Goal: Information Seeking & Learning: Learn about a topic

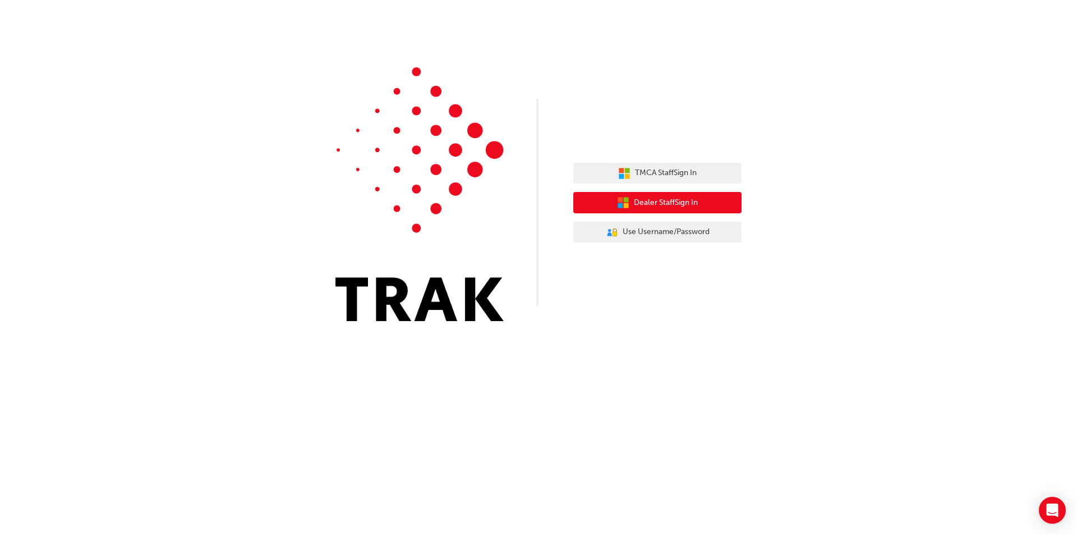
click at [659, 203] on span "Dealer Staff Sign In" at bounding box center [666, 202] width 64 height 13
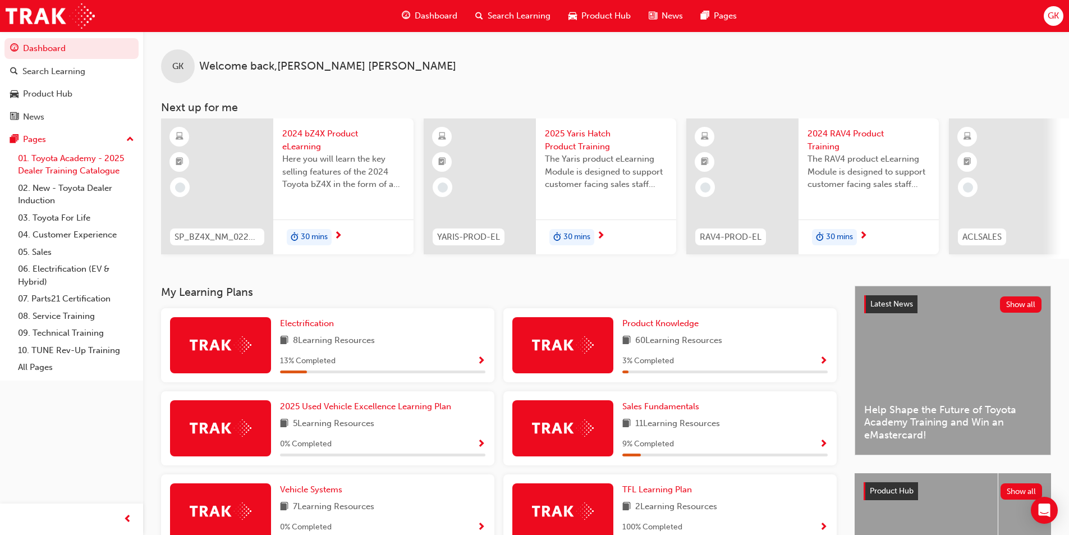
click at [76, 169] on link "01. Toyota Academy - 2025 Dealer Training Catalogue" at bounding box center [75, 165] width 125 height 30
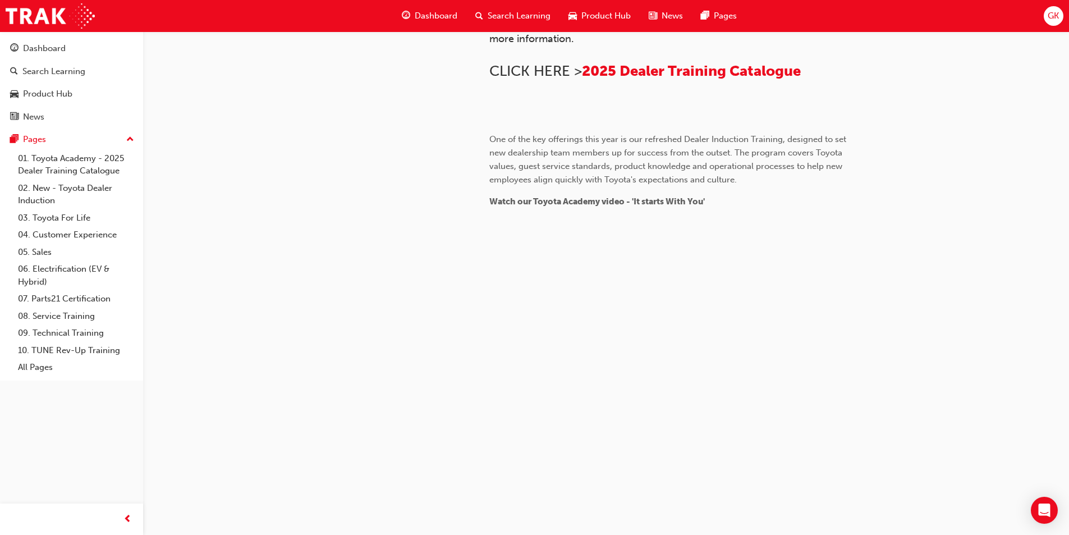
scroll to position [1012, 0]
click at [53, 217] on link "03. Toyota For Life" at bounding box center [75, 217] width 125 height 17
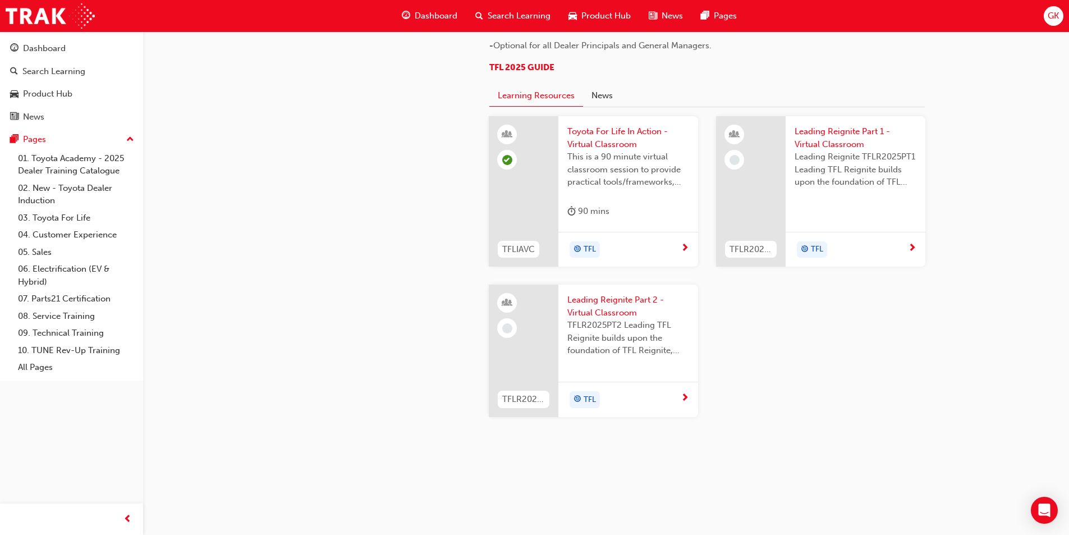
scroll to position [889, 0]
click at [80, 236] on link "04. Customer Experience" at bounding box center [75, 234] width 125 height 17
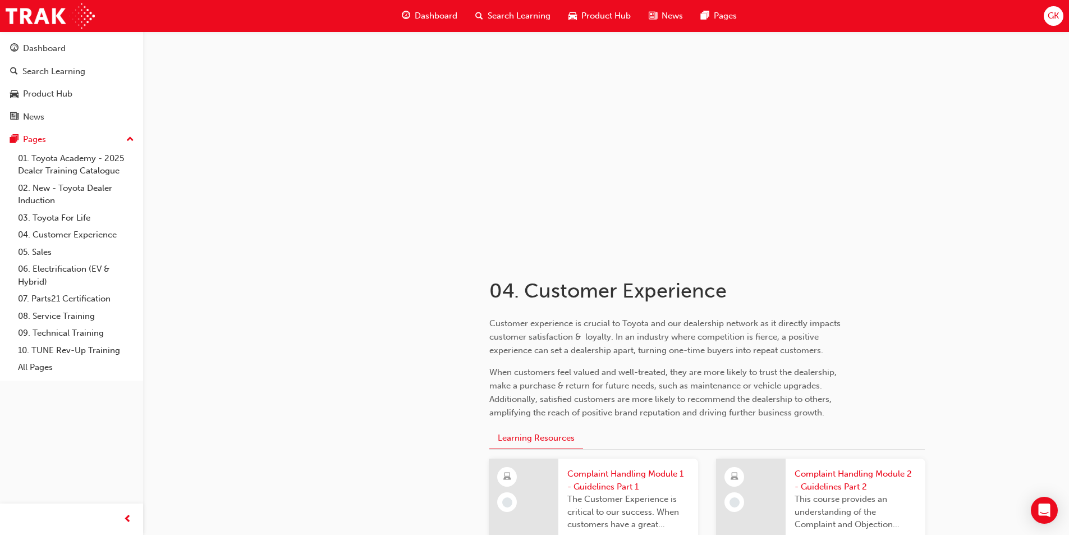
click at [435, 11] on span "Dashboard" at bounding box center [436, 16] width 43 height 13
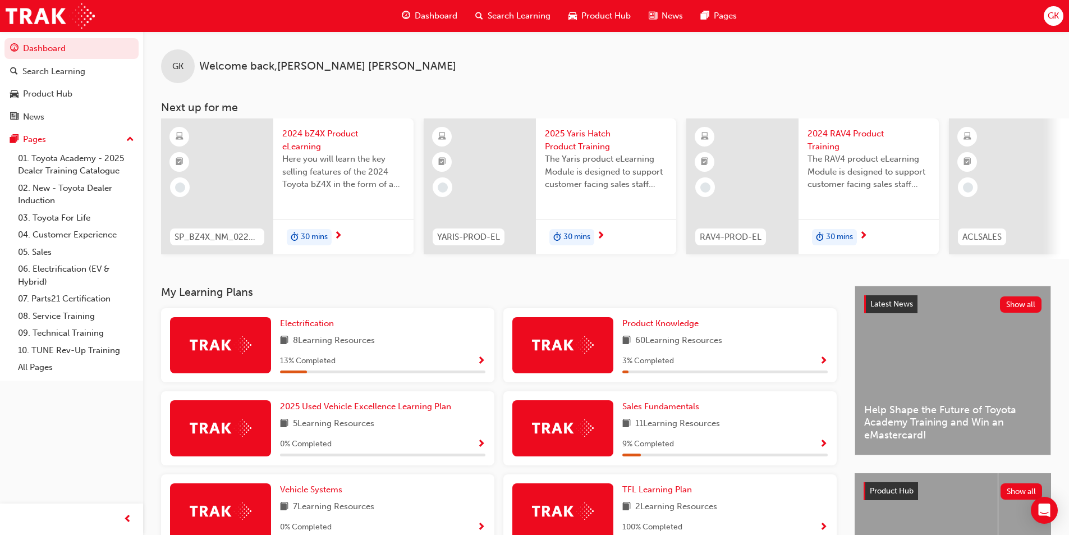
click at [301, 144] on span "2024 bZ4X Product eLearning" at bounding box center [343, 139] width 122 height 25
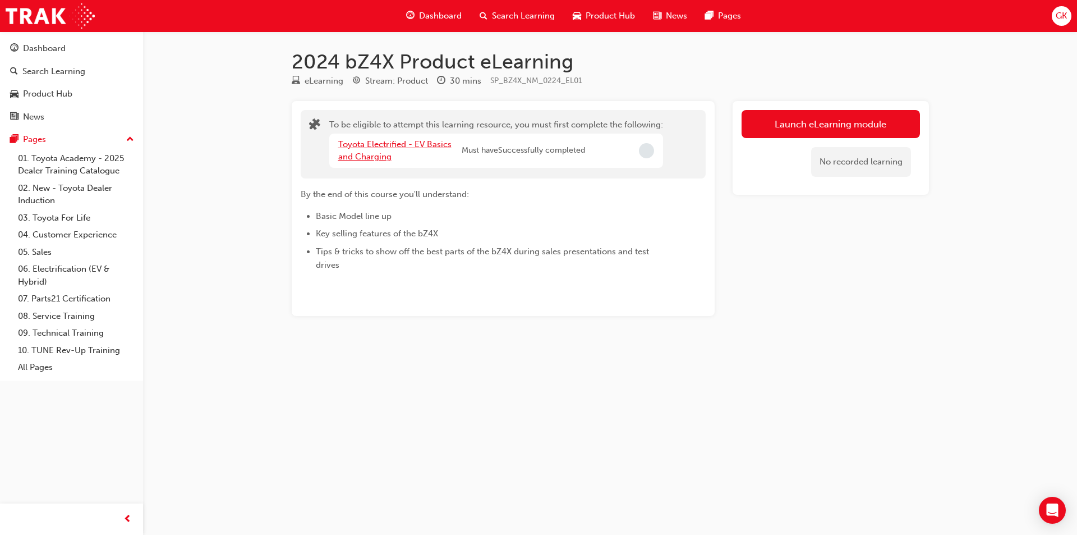
click at [414, 147] on link "Toyota Electrified - EV Basics and Charging" at bounding box center [394, 150] width 113 height 23
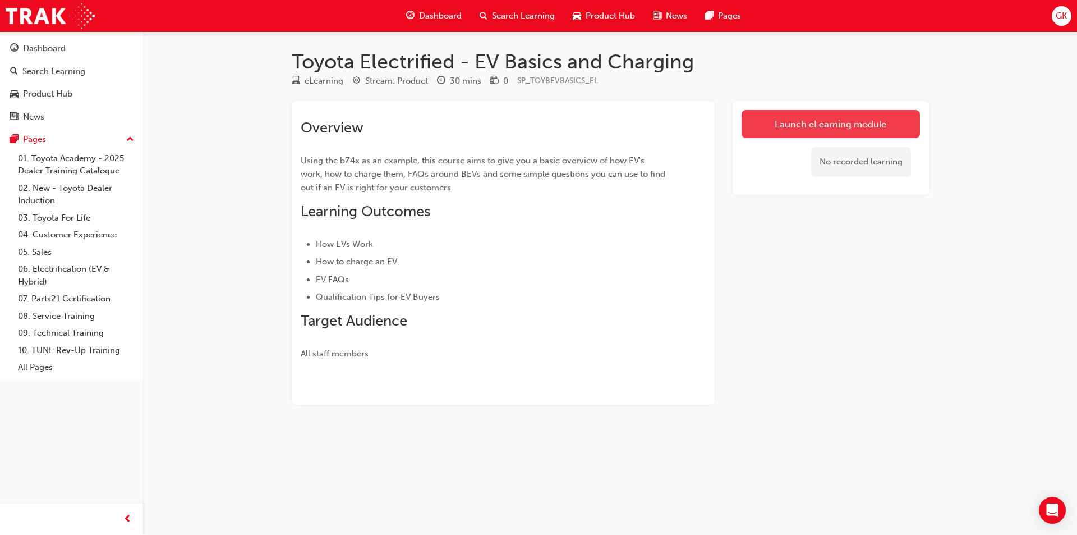
click at [764, 127] on link "Launch eLearning module" at bounding box center [831, 124] width 178 height 28
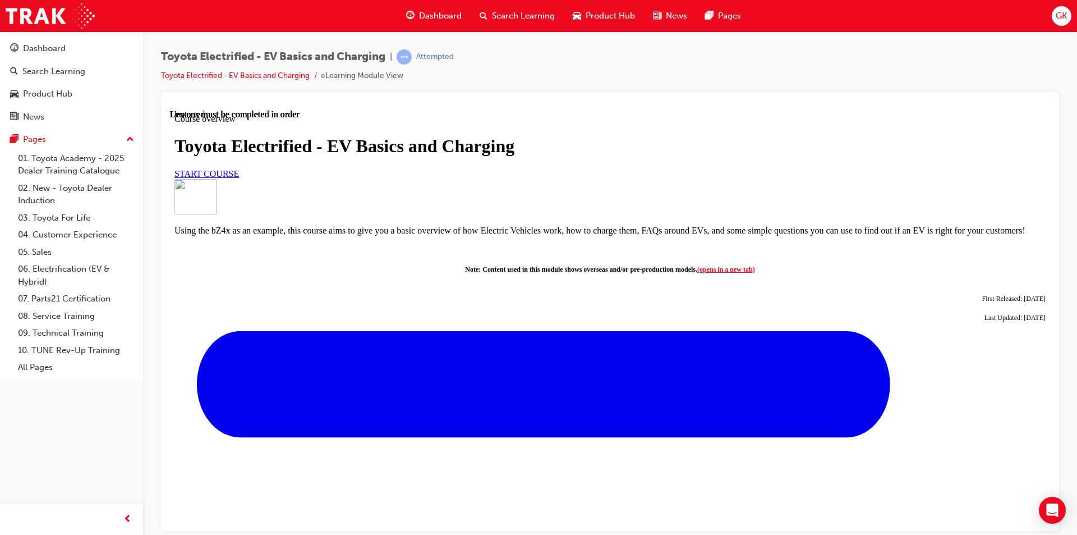
click at [239, 178] on span "START COURSE" at bounding box center [207, 173] width 65 height 10
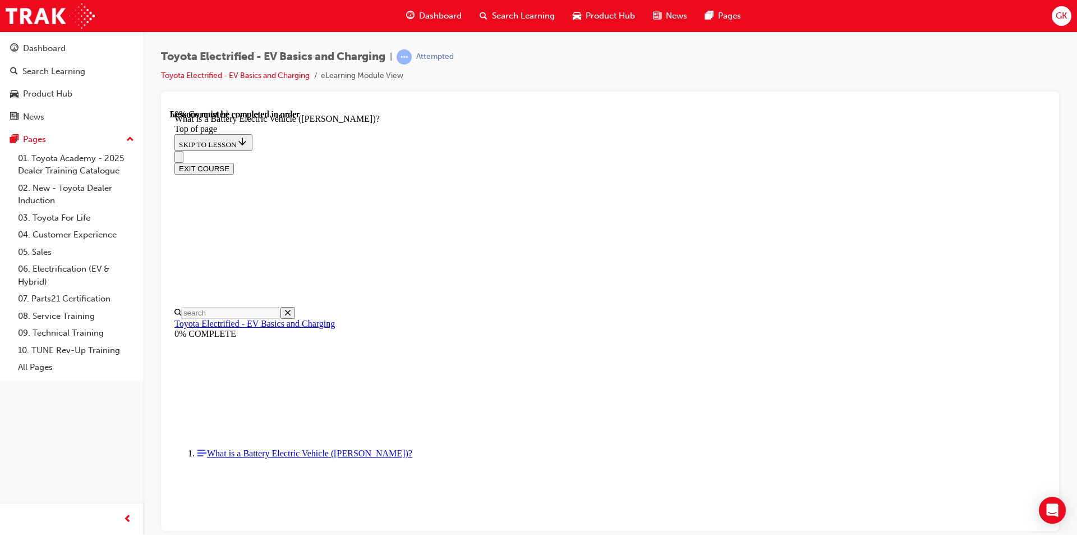
scroll to position [652, 0]
